Goal: Obtain resource: Obtain resource

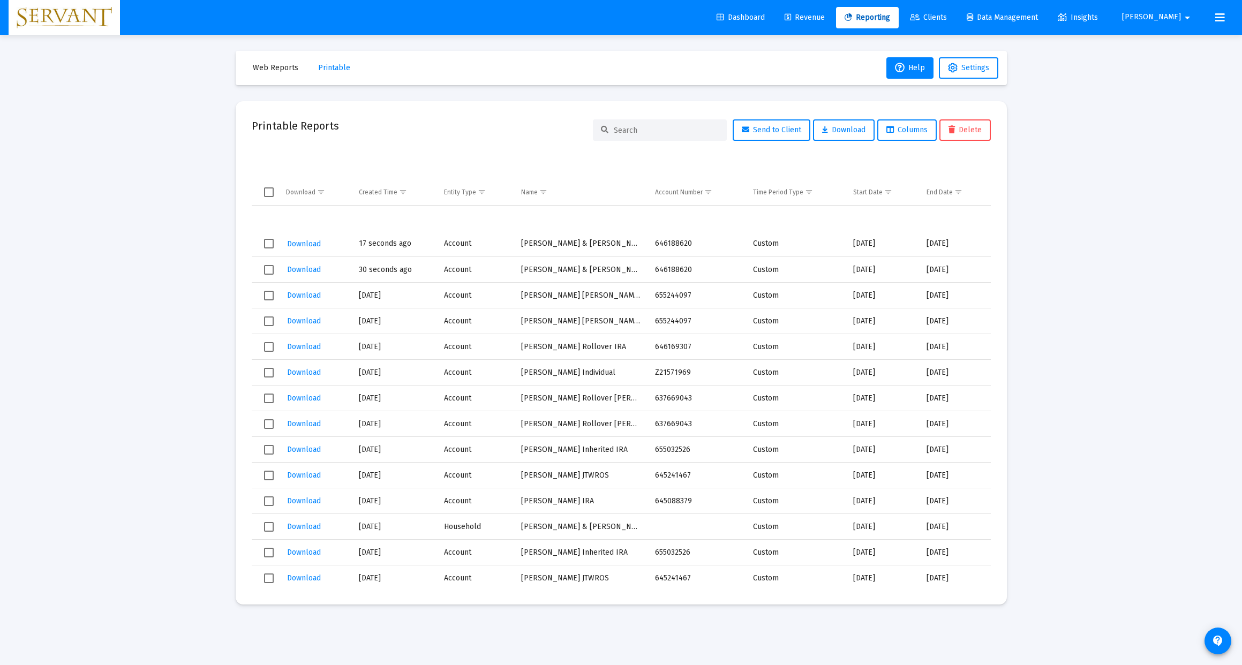
click at [643, 132] on input at bounding box center [666, 130] width 105 height 9
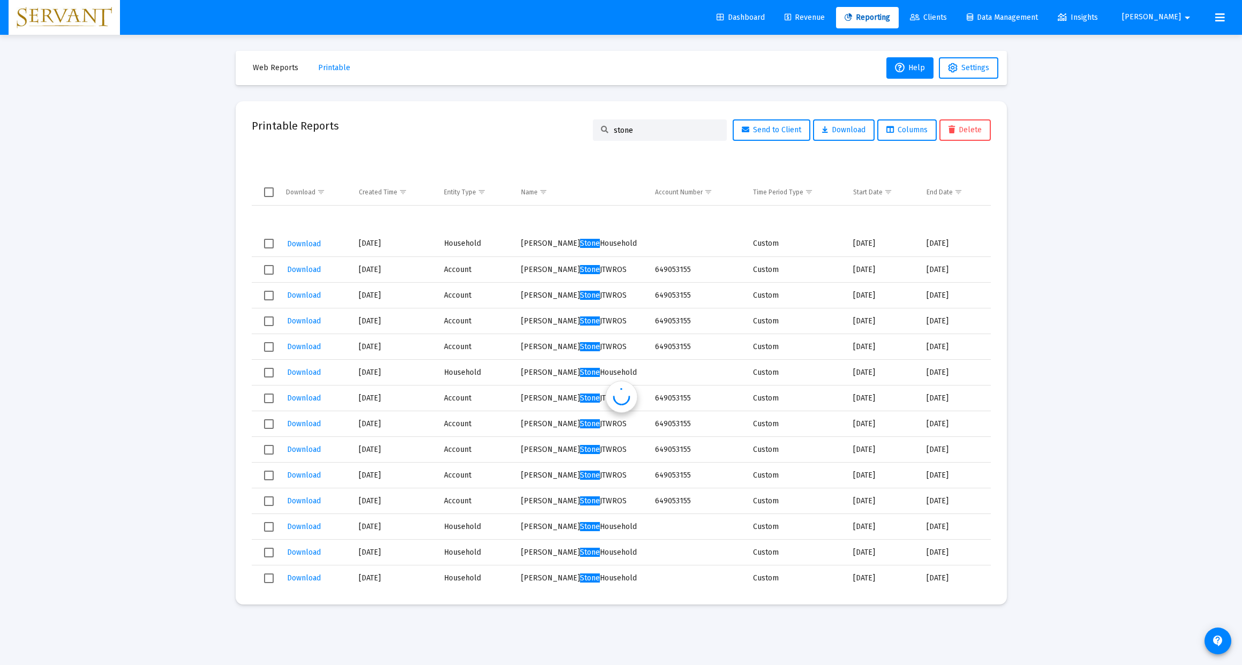
type input "stone"
click at [890, 18] on span "Reporting" at bounding box center [868, 17] width 46 height 9
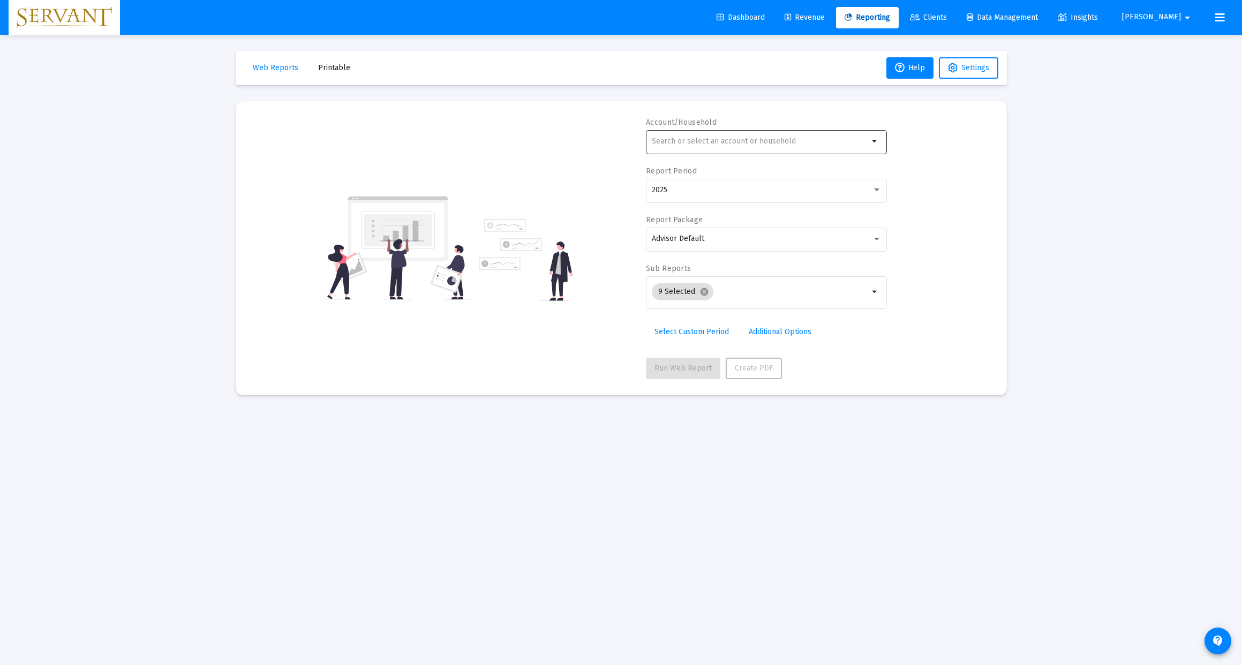
click at [698, 146] on input "text" at bounding box center [760, 141] width 217 height 9
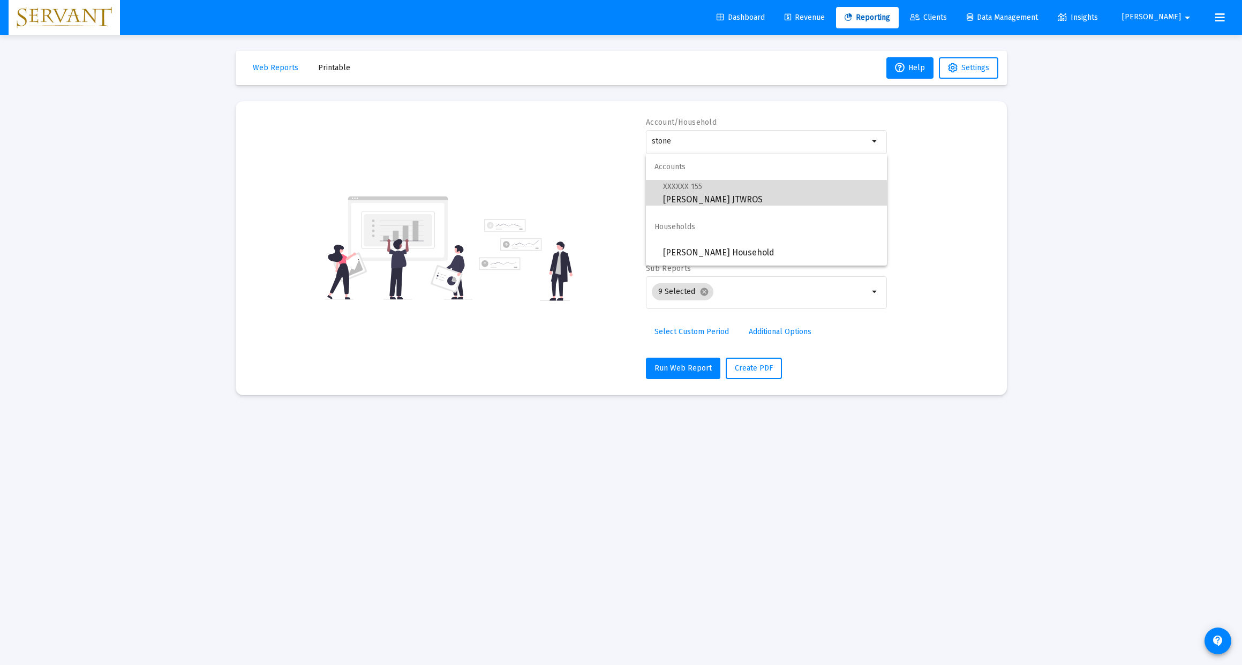
click at [702, 196] on span "XXXXXX 155 [PERSON_NAME] JTWROS" at bounding box center [770, 193] width 215 height 26
type input "[PERSON_NAME] JTWROS"
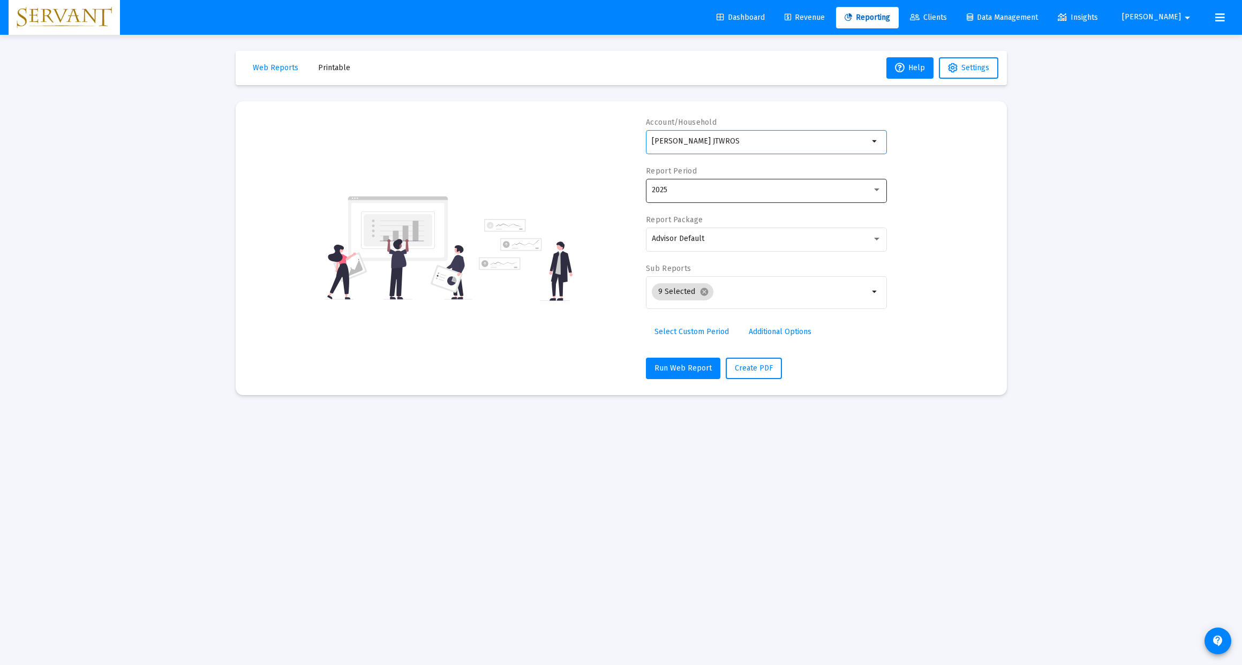
click at [873, 191] on div at bounding box center [877, 190] width 10 height 9
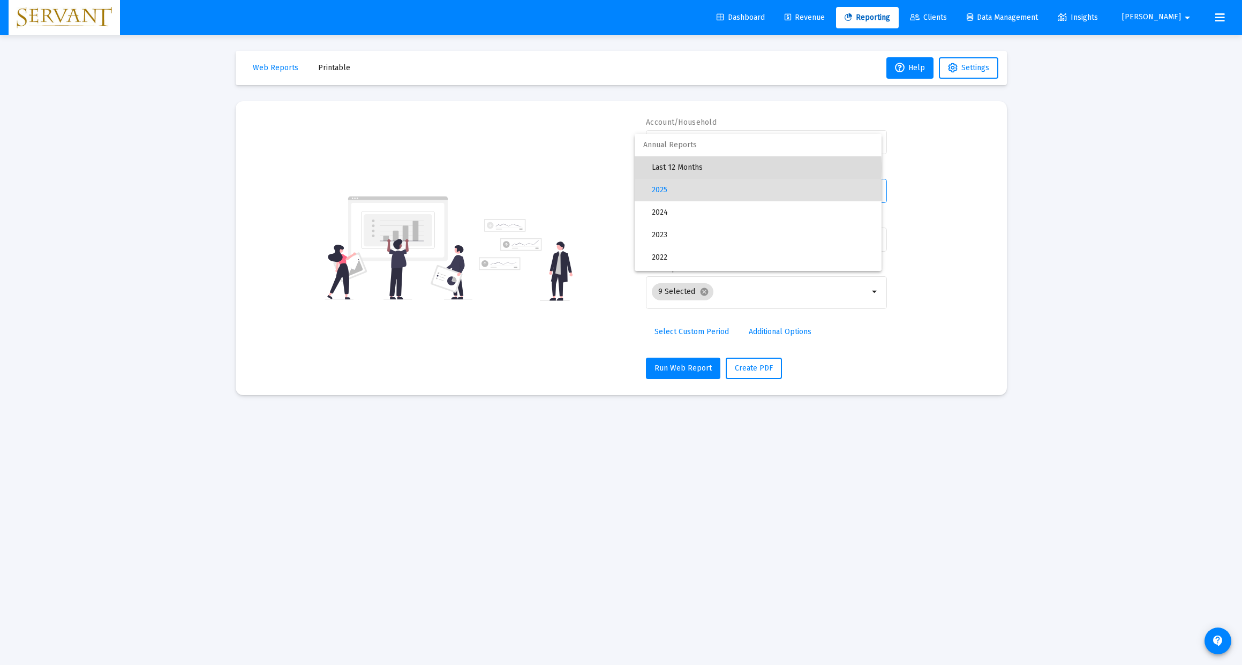
click at [702, 168] on span "Last 12 Months" at bounding box center [762, 167] width 221 height 22
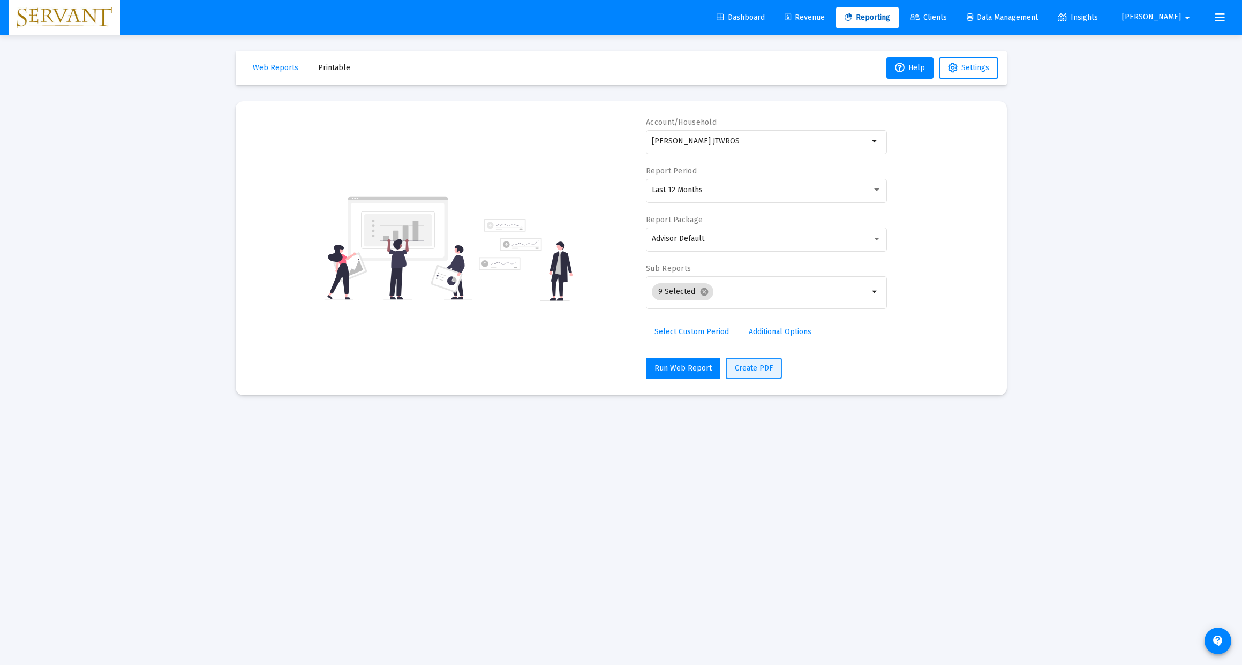
click at [756, 369] on span "Create PDF" at bounding box center [754, 368] width 38 height 9
click at [338, 66] on span "Printable" at bounding box center [334, 67] width 32 height 9
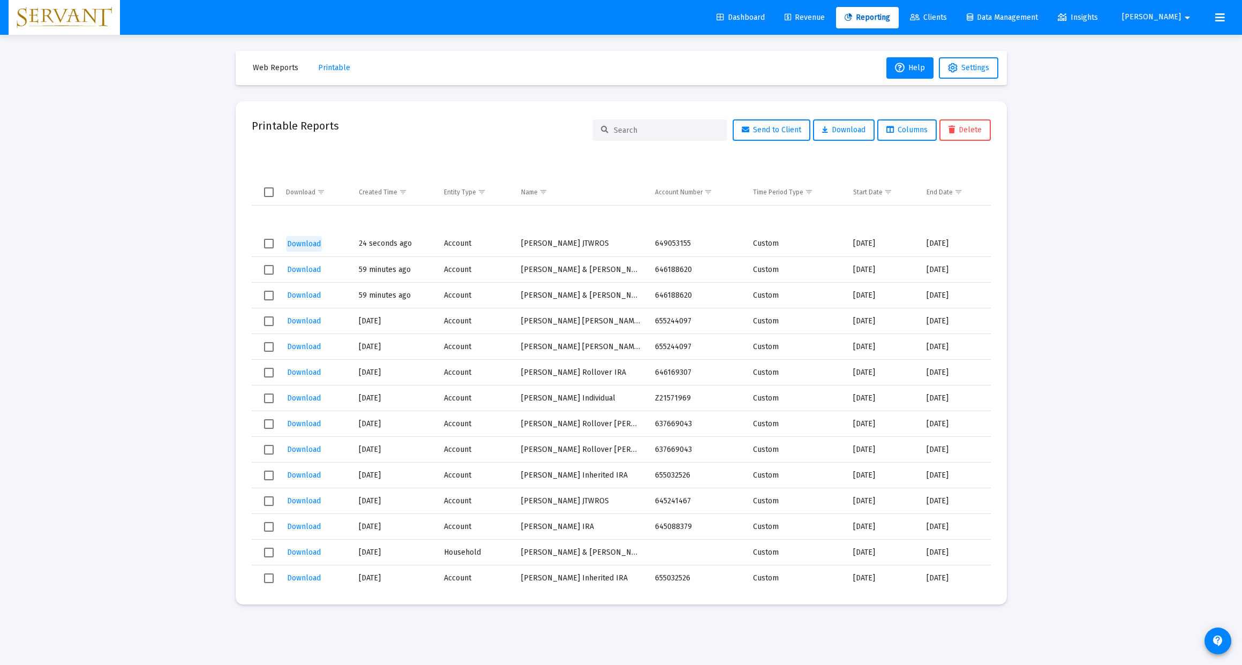
click at [303, 246] on span "Download" at bounding box center [304, 243] width 34 height 9
click at [890, 13] on span "Reporting" at bounding box center [868, 17] width 46 height 9
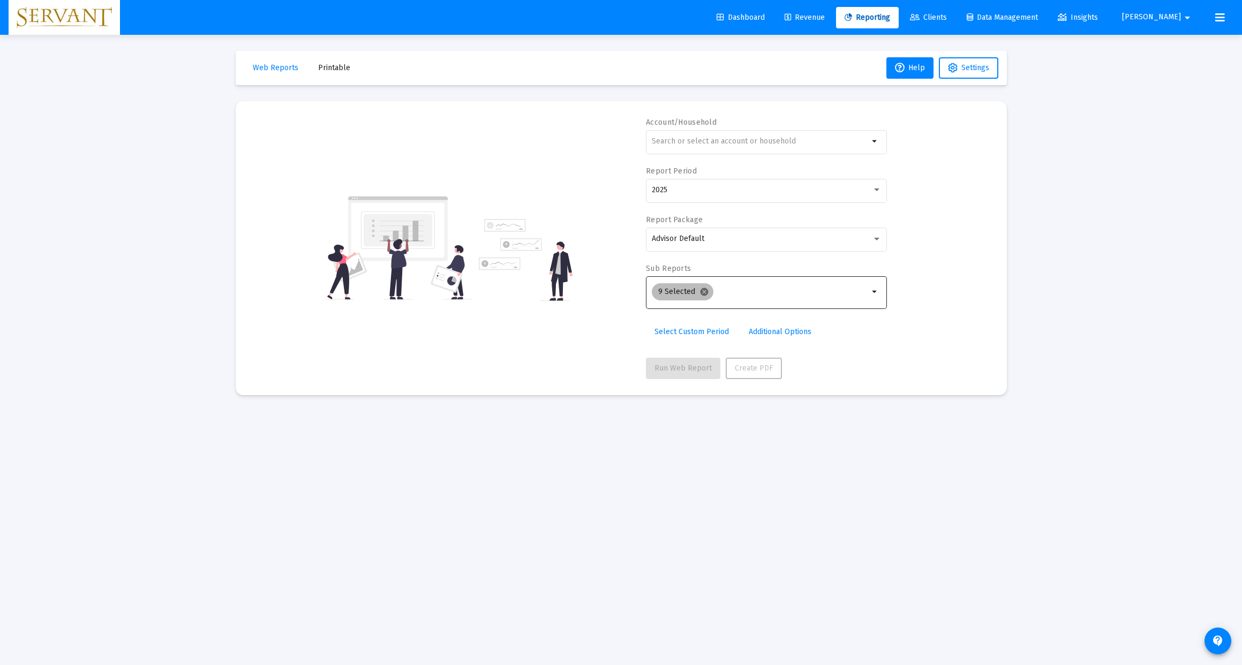
click at [703, 295] on mat-icon "cancel" at bounding box center [704, 292] width 10 height 10
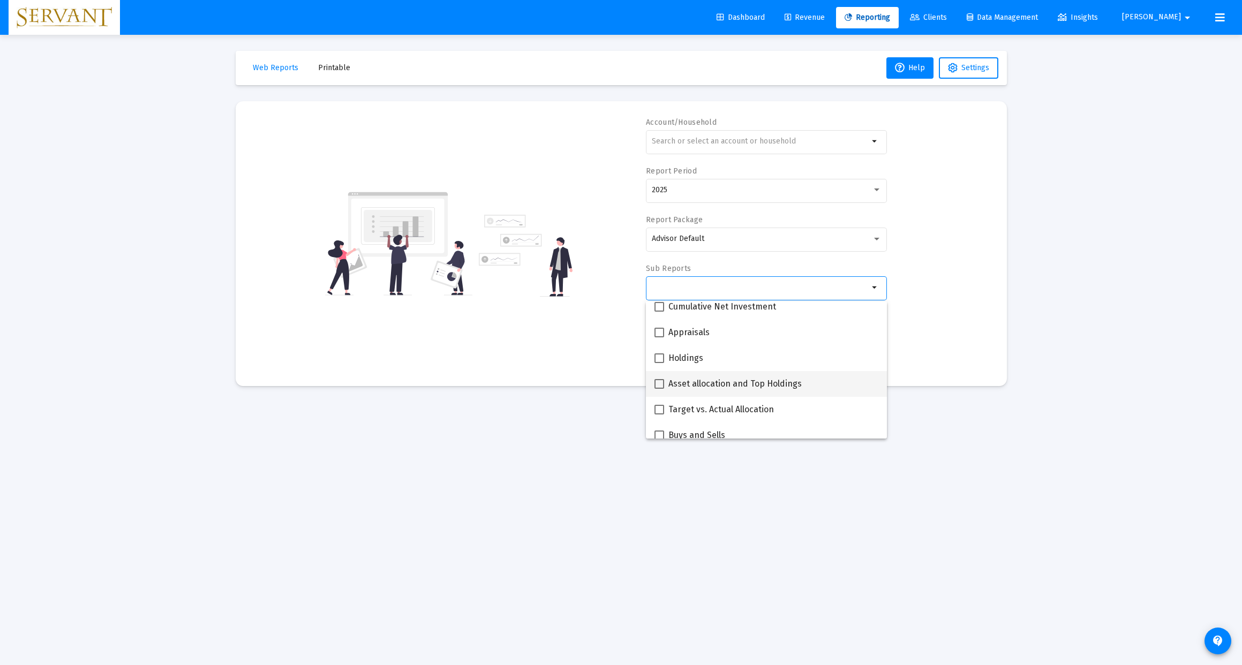
scroll to position [186, 0]
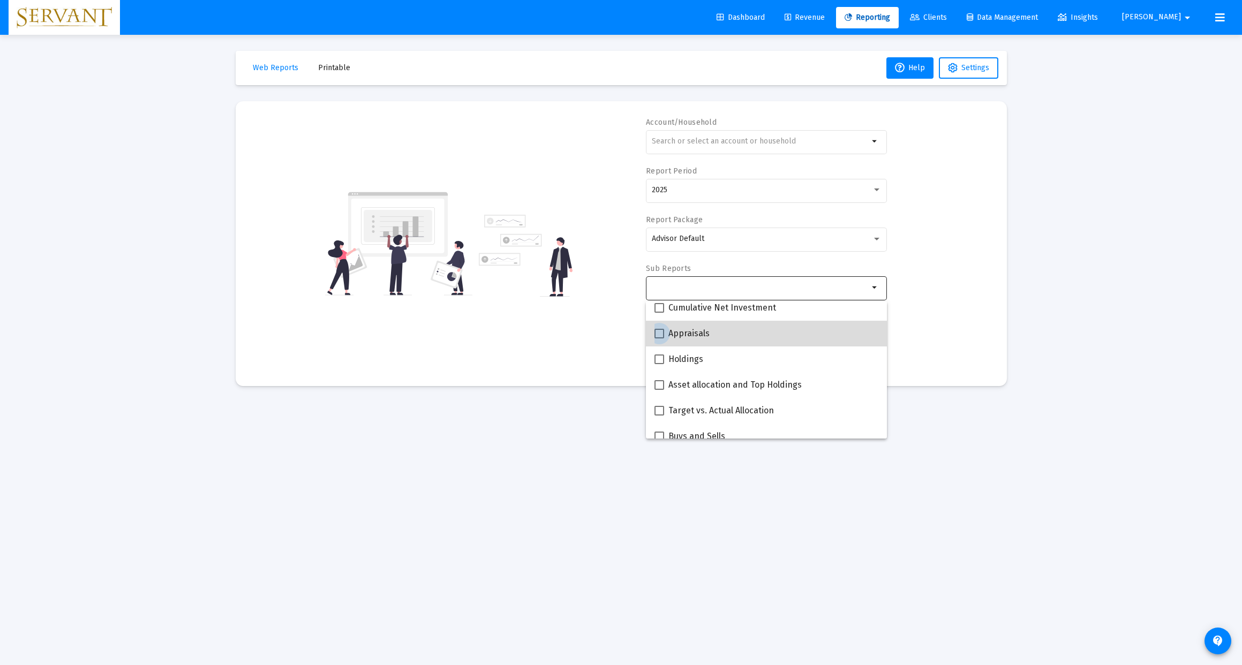
click at [659, 336] on span at bounding box center [659, 334] width 10 height 10
click at [659, 338] on input "Appraisals" at bounding box center [659, 338] width 1 height 1
checkbox input "true"
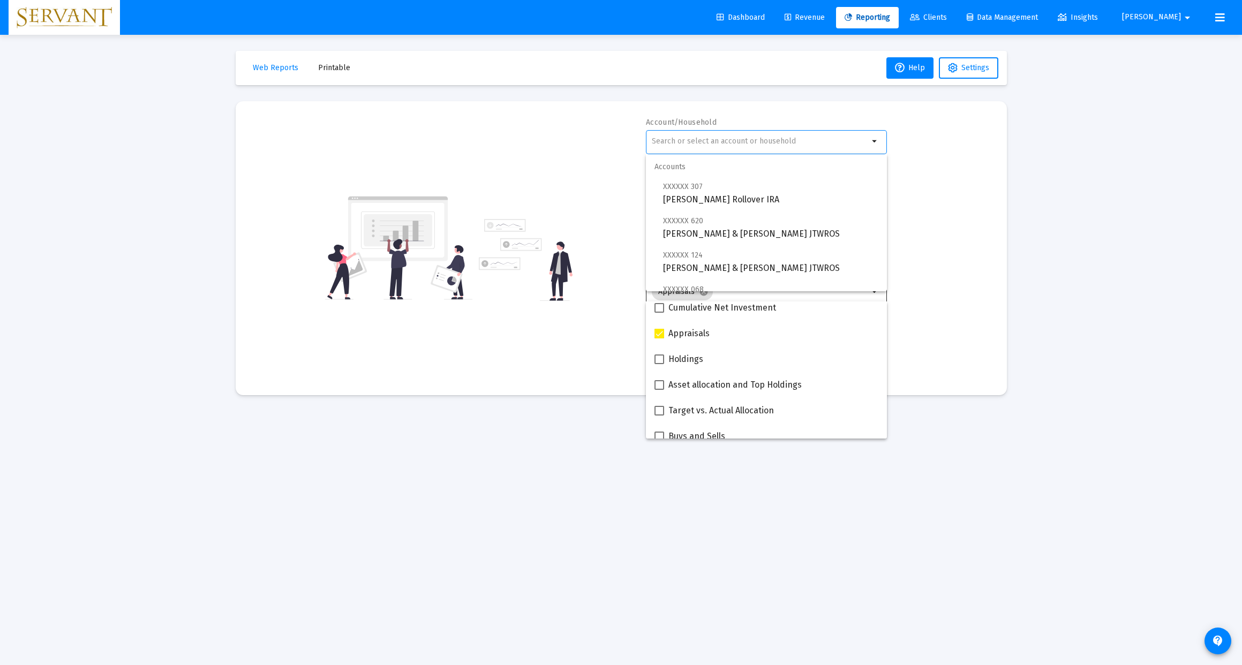
click at [695, 141] on input "text" at bounding box center [760, 141] width 217 height 9
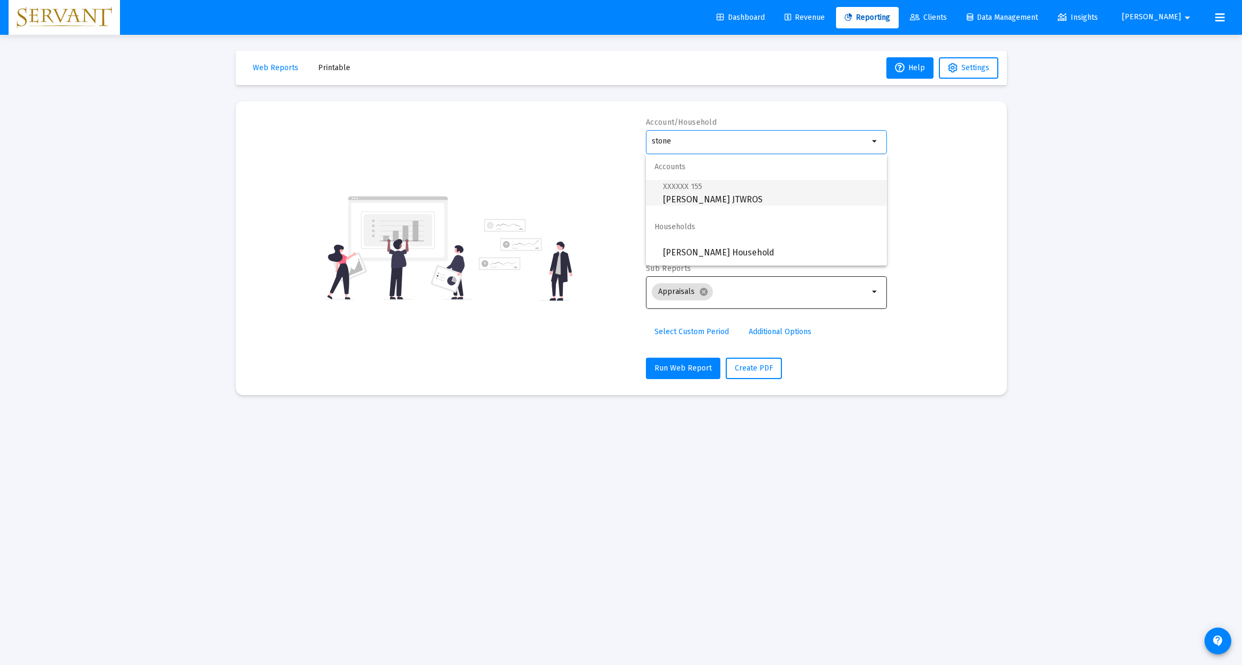
click at [706, 189] on span "XXXXXX 155 [PERSON_NAME] JTWROS" at bounding box center [770, 193] width 215 height 26
type input "[PERSON_NAME] JTWROS"
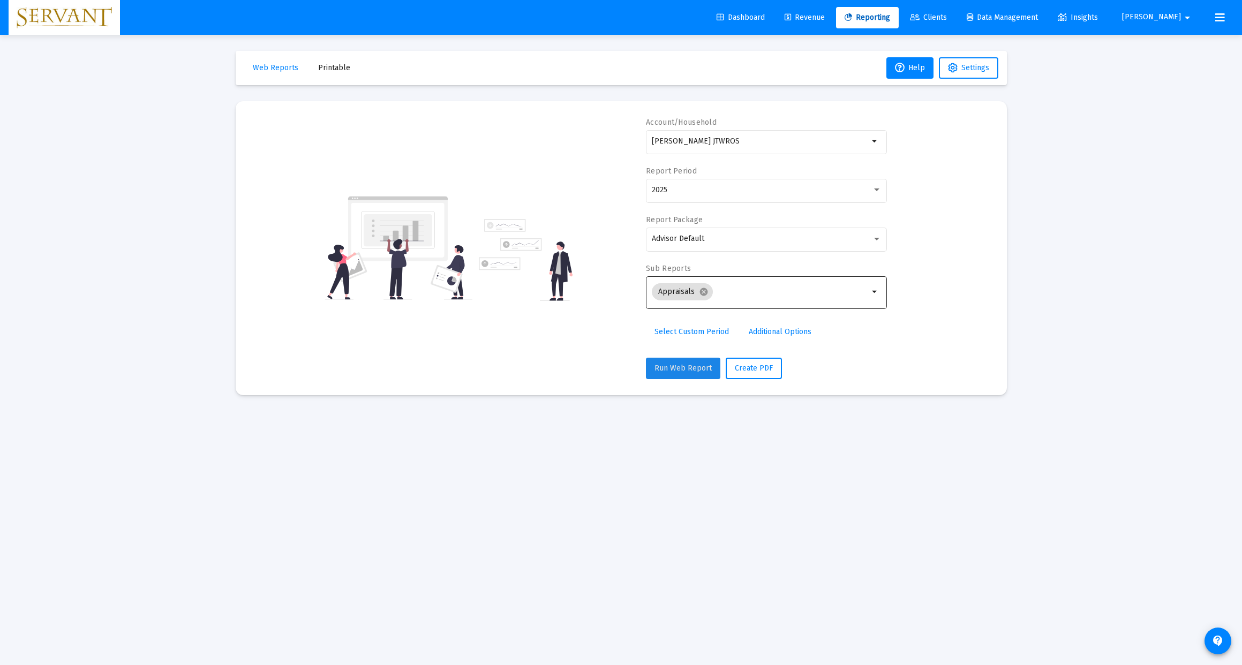
click at [686, 368] on span "Run Web Report" at bounding box center [682, 368] width 57 height 9
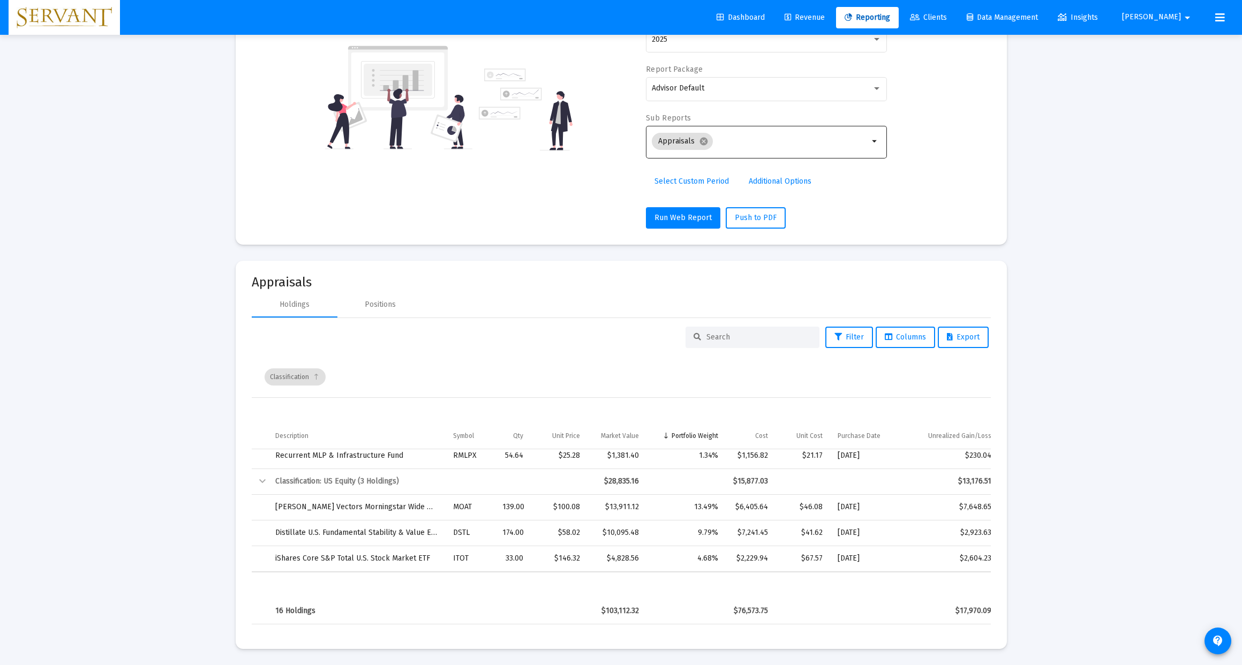
scroll to position [150, 0]
